Goal: Information Seeking & Learning: Learn about a topic

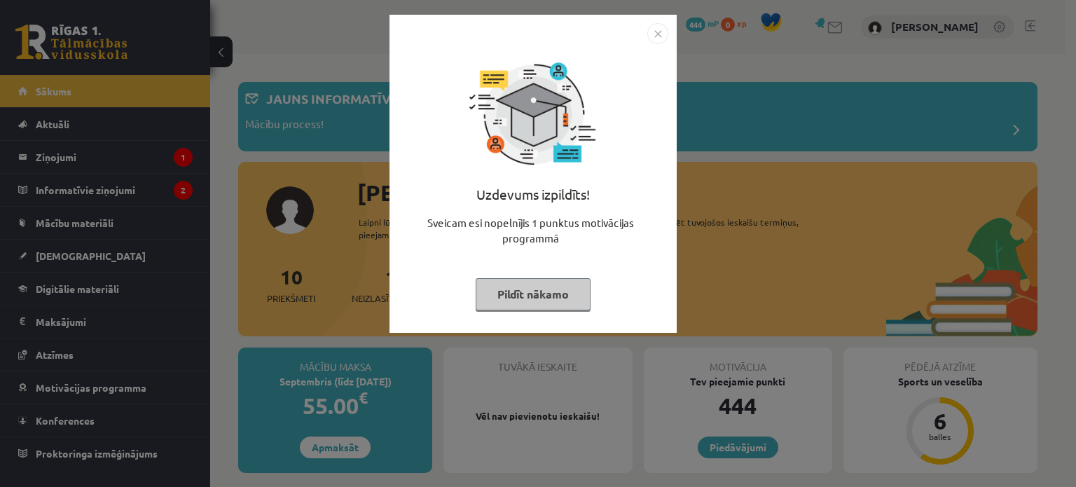
click at [521, 307] on button "Pildīt nākamo" at bounding box center [532, 294] width 115 height 32
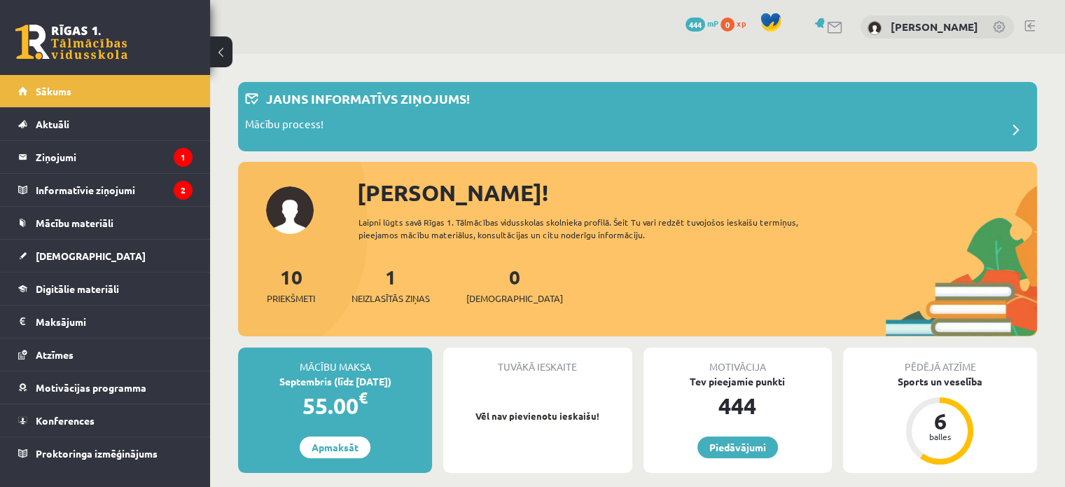
click at [405, 282] on div "1 Neizlasītās ziņas" at bounding box center [391, 283] width 78 height 43
click at [140, 155] on legend "Ziņojumi 1" at bounding box center [114, 157] width 157 height 32
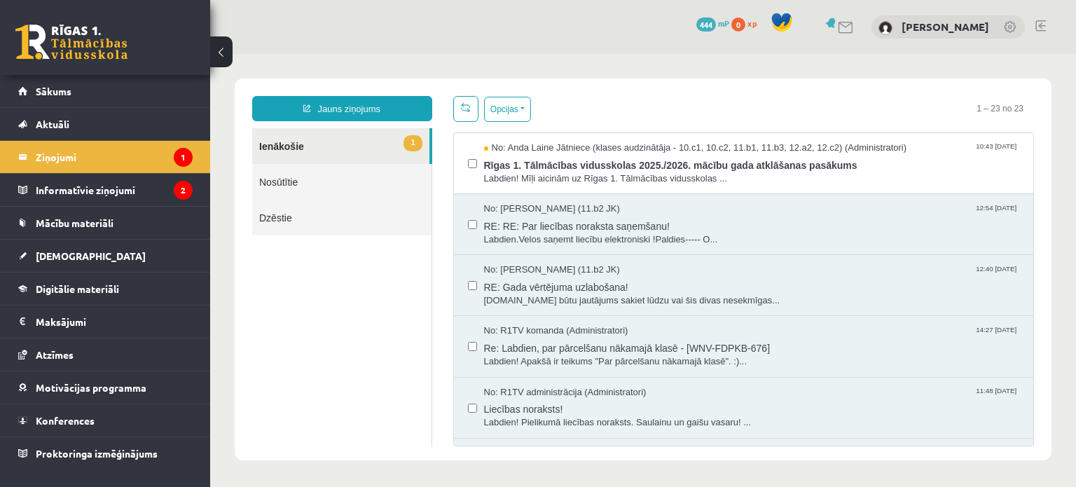
click at [377, 152] on link "1 Ienākošie" at bounding box center [340, 146] width 177 height 36
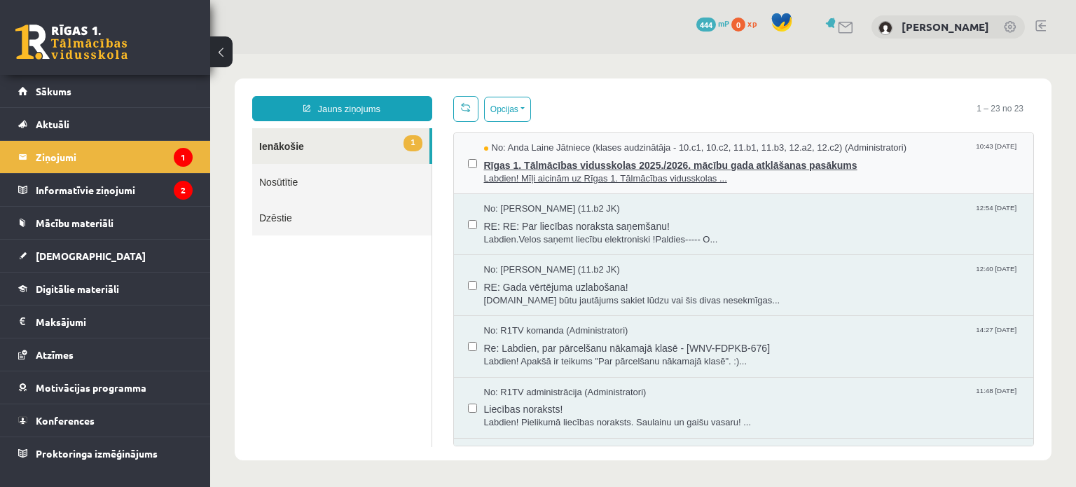
click at [524, 167] on span "Rīgas 1. Tālmācības vidusskolas 2025./2026. mācību gada atklāšanas pasākums" at bounding box center [752, 164] width 536 height 18
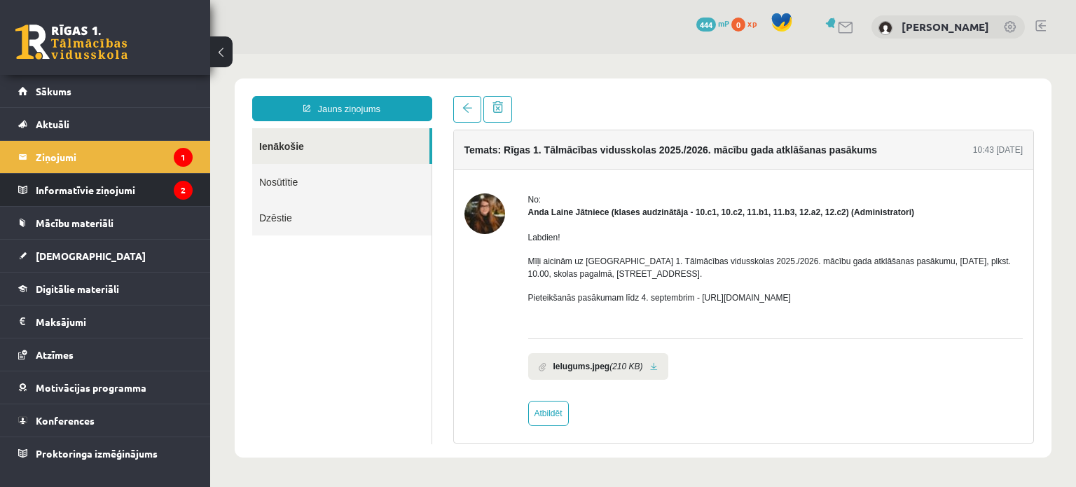
click at [160, 173] on li "Informatīvie ziņojumi 2" at bounding box center [105, 190] width 210 height 34
click at [174, 176] on legend "Informatīvie ziņojumi 2" at bounding box center [114, 190] width 157 height 32
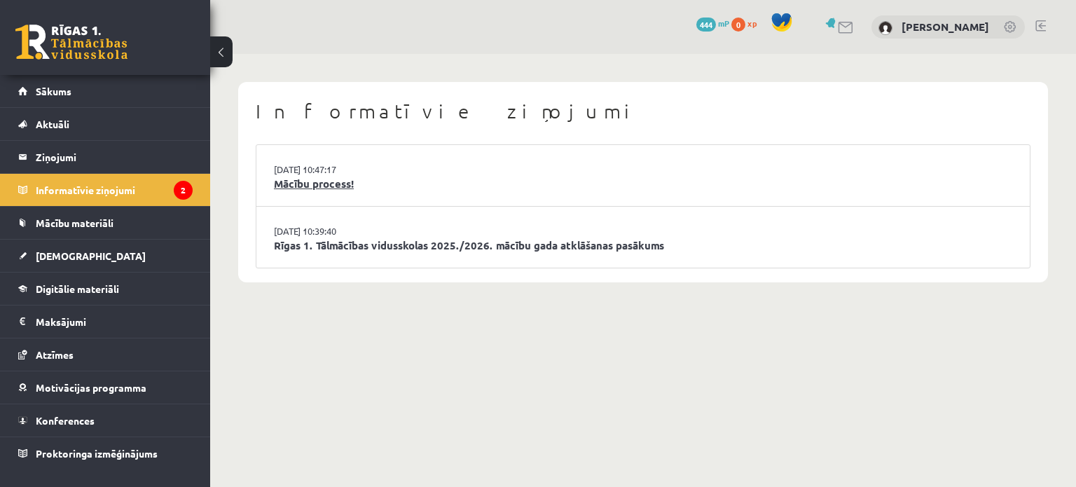
click at [285, 188] on link "Mācību process!" at bounding box center [643, 184] width 738 height 16
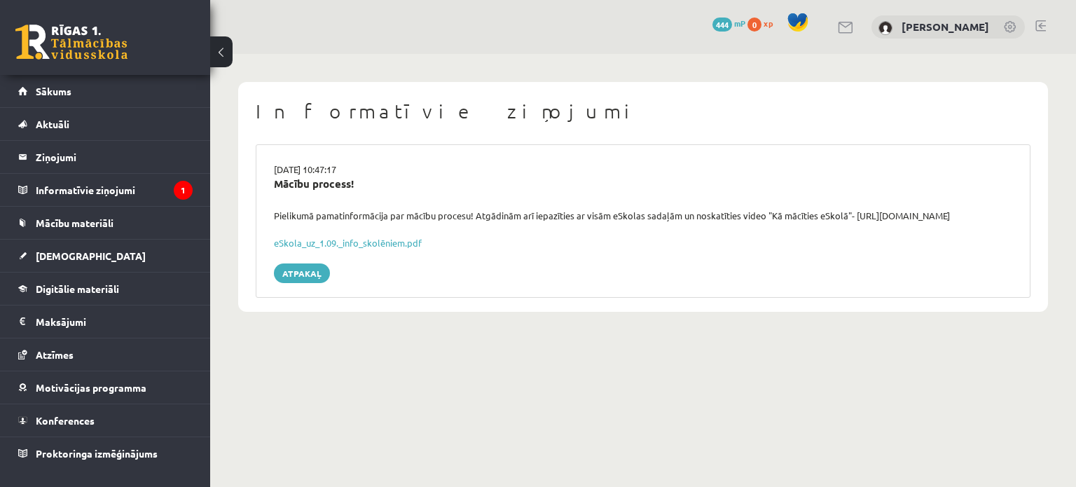
click at [216, 51] on button at bounding box center [221, 51] width 22 height 31
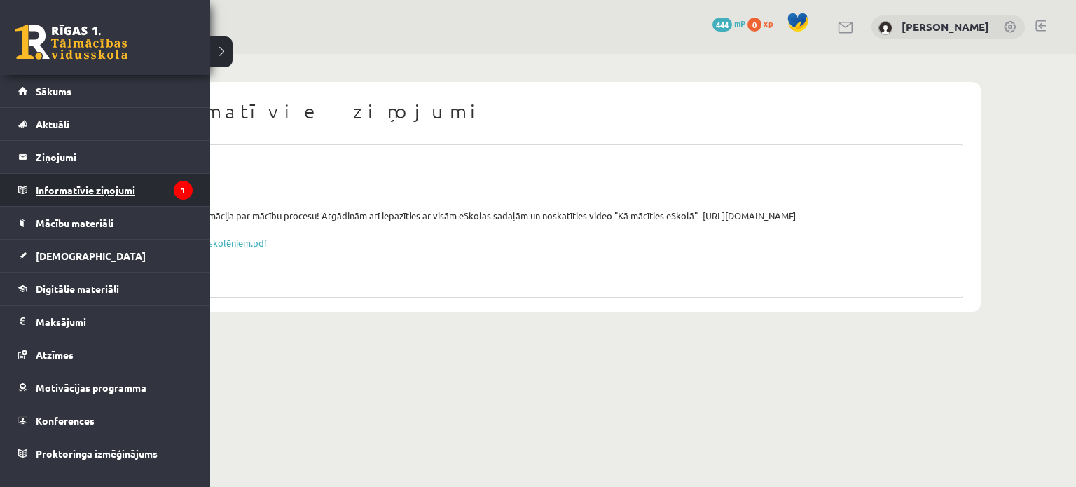
click at [91, 195] on legend "Informatīvie ziņojumi 1" at bounding box center [114, 190] width 157 height 32
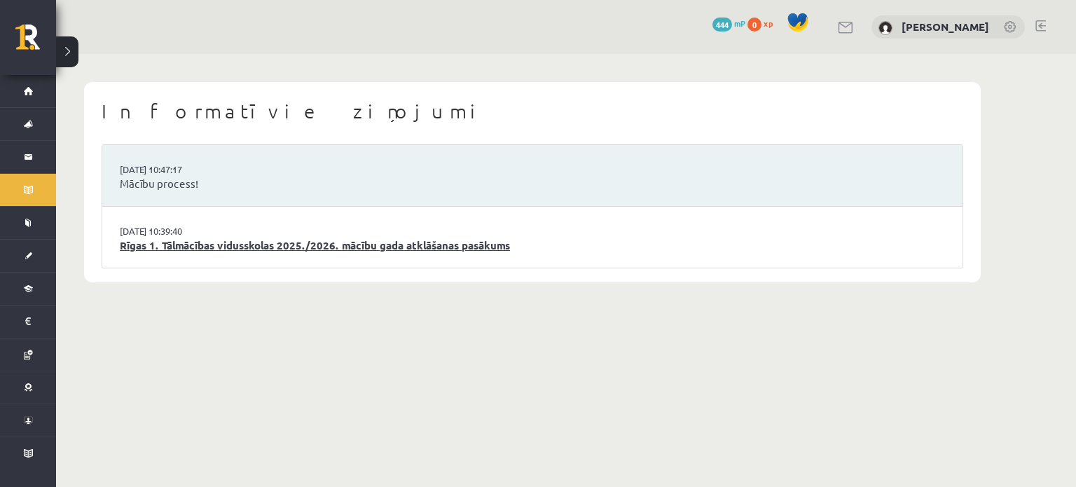
click at [182, 244] on link "Rīgas 1. Tālmācības vidusskolas 2025./2026. mācību gada atklāšanas pasākums" at bounding box center [532, 245] width 825 height 16
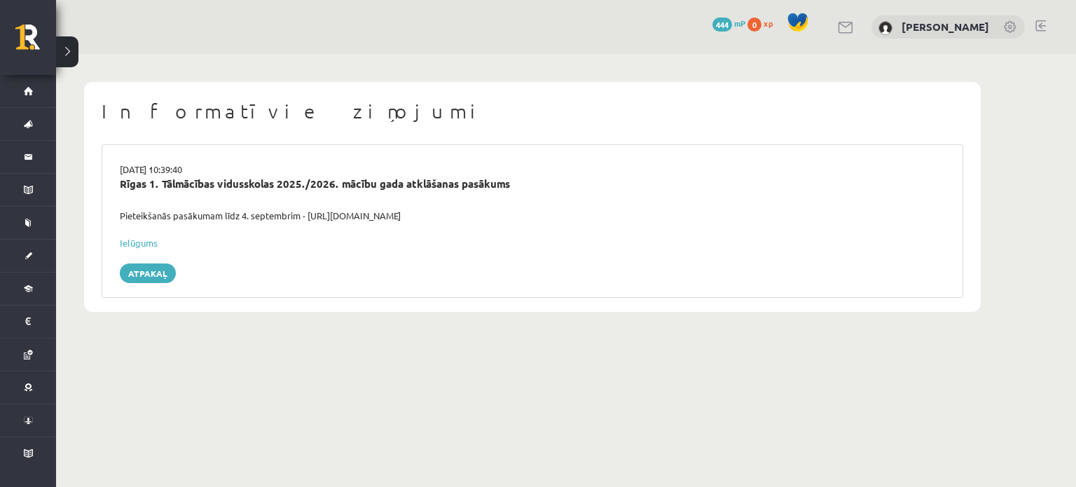
click at [85, 72] on div "Informatīvie ziņojumi 27.08.2025 10:39:40 Rīgas 1. Tālmācības vidusskolas 2025.…" at bounding box center [532, 197] width 952 height 286
click at [74, 59] on button at bounding box center [67, 51] width 22 height 31
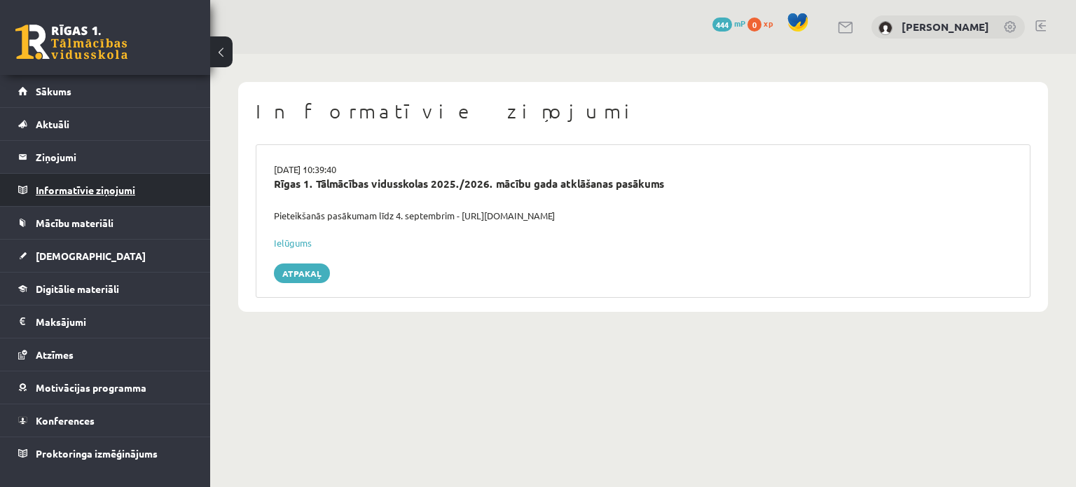
click at [132, 193] on legend "Informatīvie ziņojumi 0" at bounding box center [114, 190] width 157 height 32
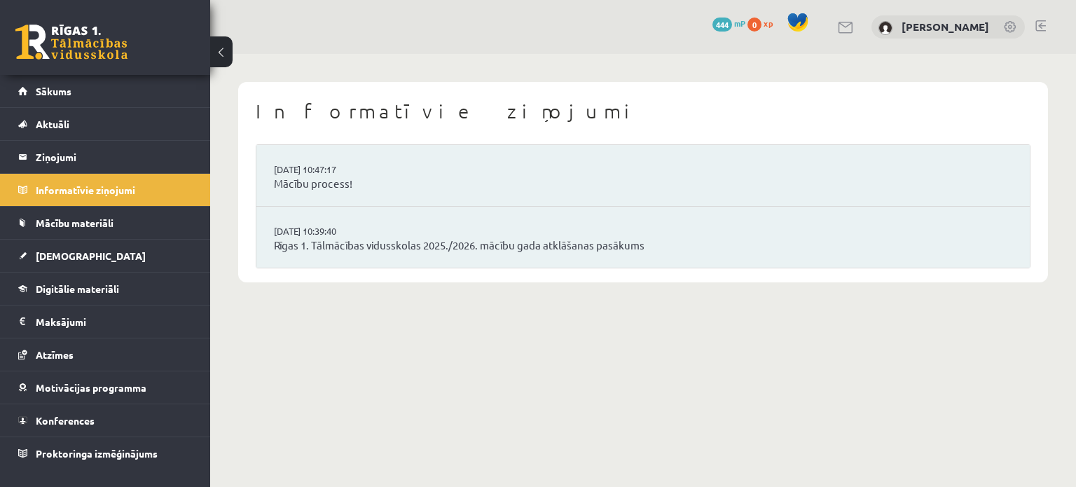
click at [272, 192] on li "27.08.2025 10:47:17 Mācību process!" at bounding box center [642, 176] width 773 height 62
click at [374, 178] on link "Mācību process!" at bounding box center [643, 184] width 738 height 16
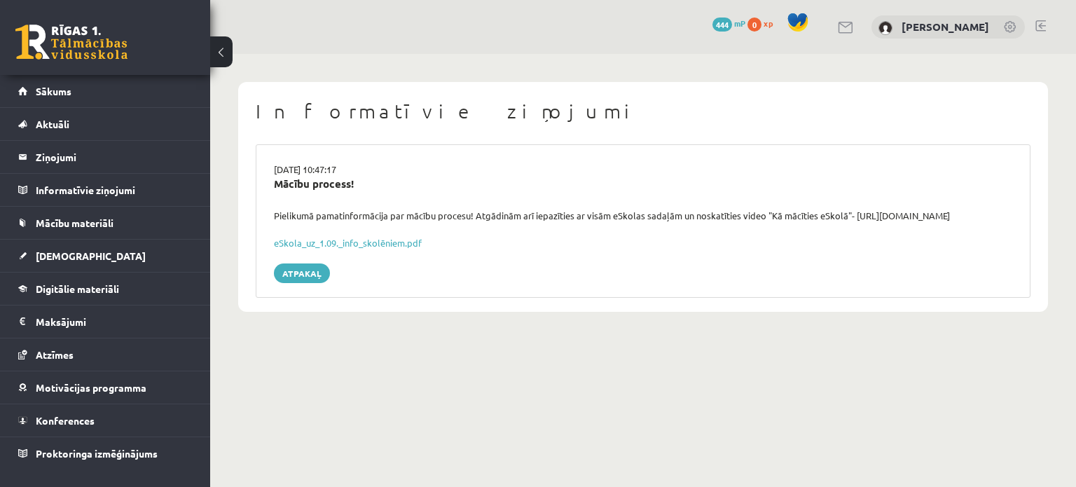
click at [225, 53] on button at bounding box center [221, 51] width 22 height 31
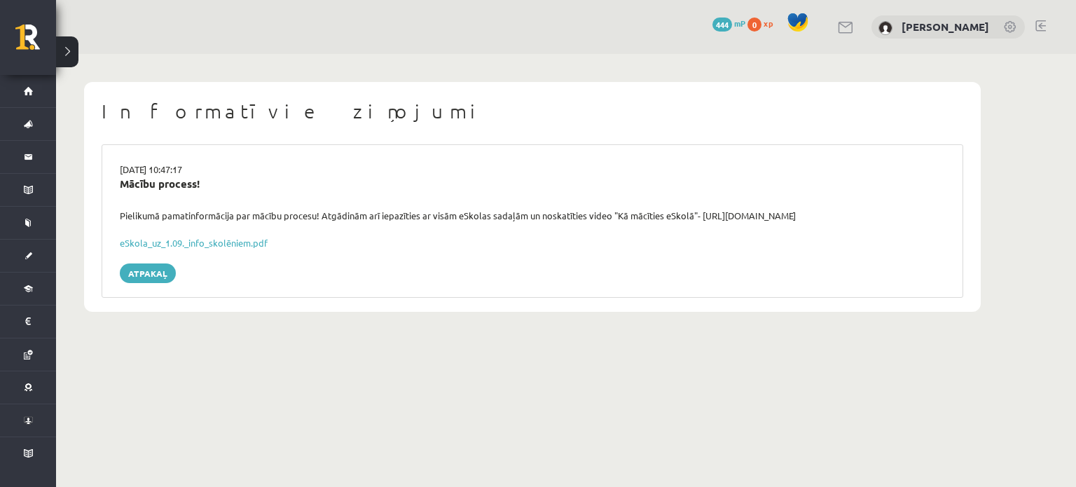
click at [66, 56] on button at bounding box center [67, 51] width 22 height 31
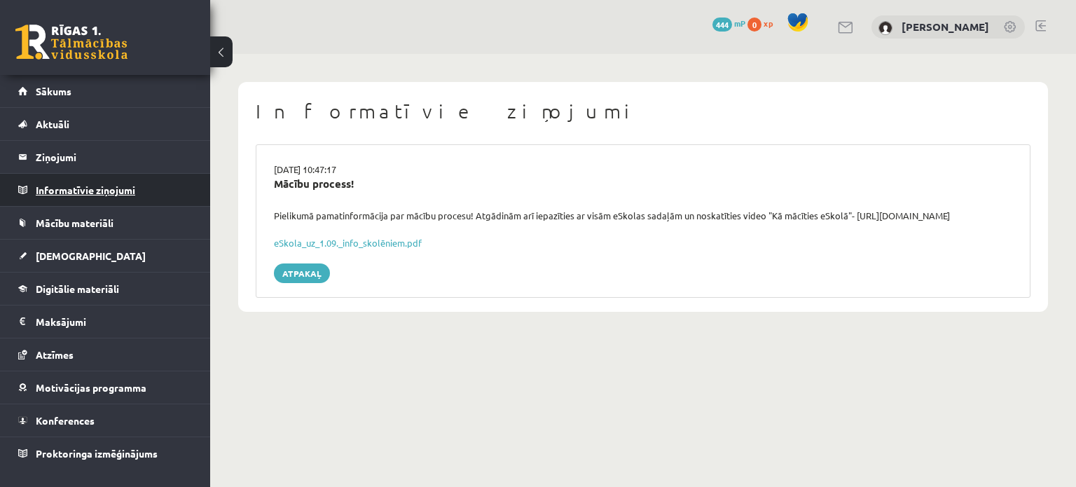
click at [96, 193] on legend "Informatīvie ziņojumi 0" at bounding box center [114, 190] width 157 height 32
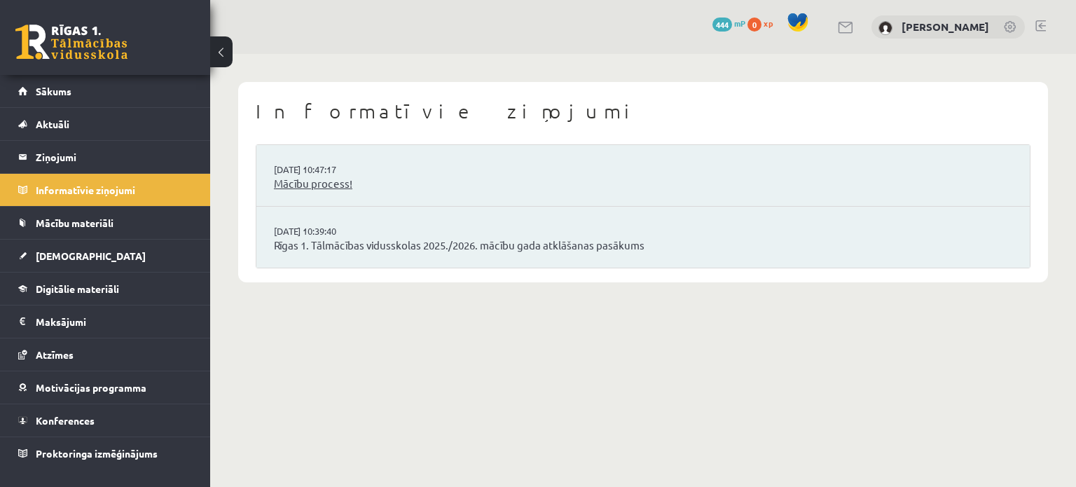
click at [291, 181] on link "Mācību process!" at bounding box center [643, 184] width 738 height 16
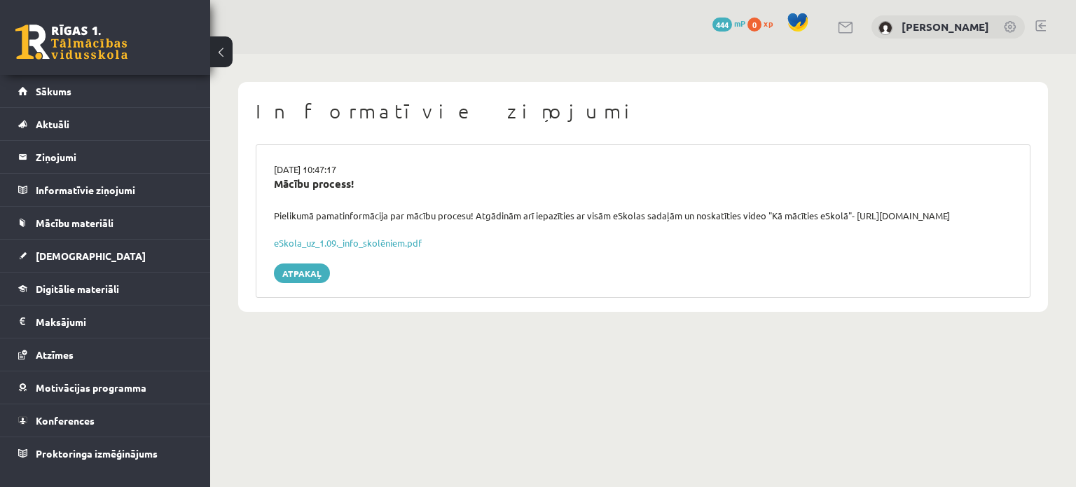
click at [378, 249] on div "eSkola_uz_1.09._info_skolēniem.pdf" at bounding box center [643, 243] width 738 height 14
click at [378, 244] on link "eSkola_uz_1.09._info_skolēniem.pdf" at bounding box center [348, 243] width 148 height 12
